Goal: Task Accomplishment & Management: Manage account settings

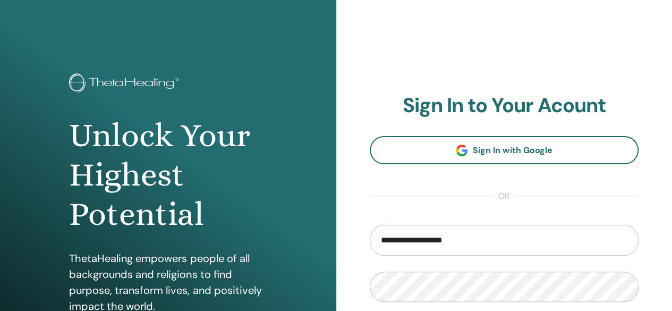
type input "**********"
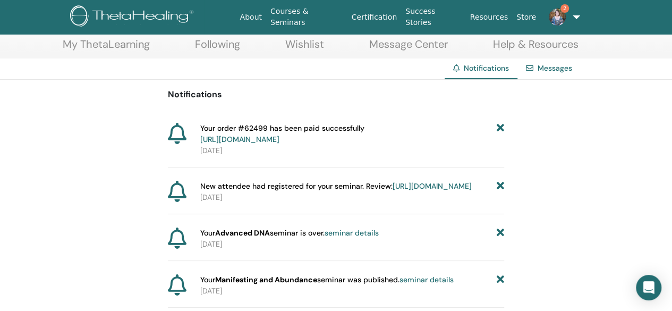
scroll to position [57, 0]
click at [393, 190] on link "https://member.thetahealing.com/instructor/seminar/377313/attendees" at bounding box center [432, 185] width 79 height 10
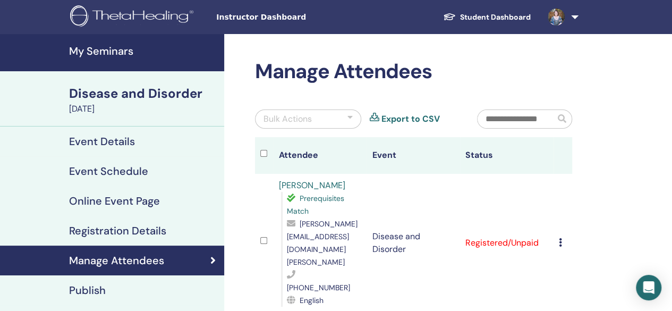
click at [110, 45] on h4 "My Seminars" at bounding box center [143, 51] width 149 height 13
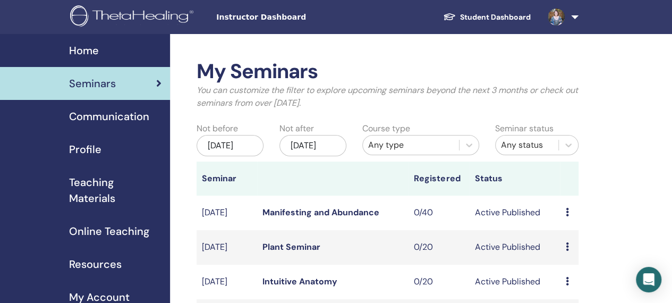
click at [88, 50] on span "Home" at bounding box center [84, 50] width 30 height 16
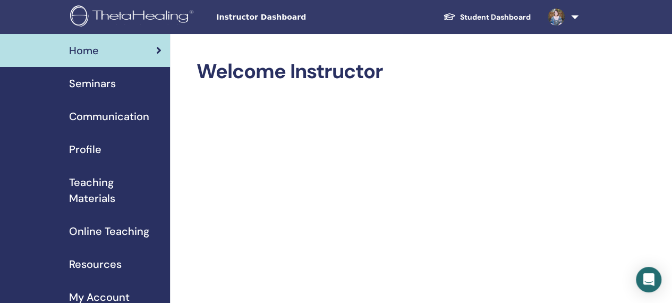
click at [570, 14] on link at bounding box center [561, 17] width 44 height 34
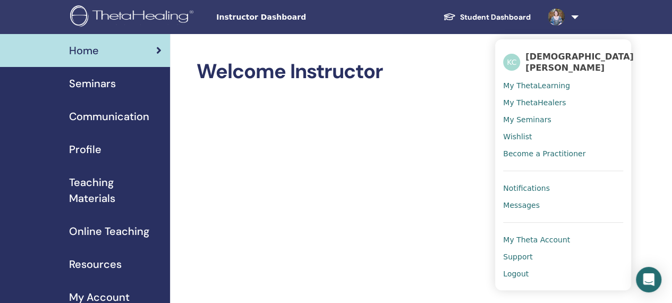
click at [515, 269] on span "Logout" at bounding box center [515, 274] width 25 height 10
